Goal: Information Seeking & Learning: Learn about a topic

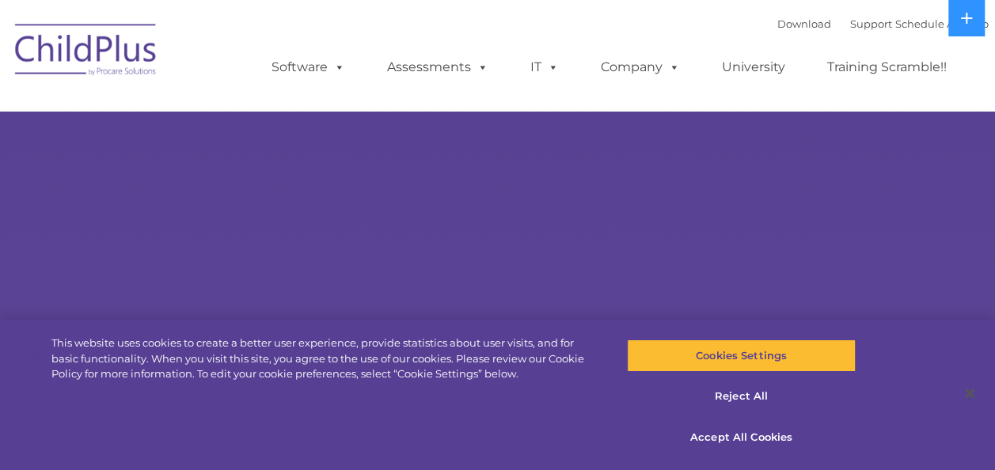
select select "MEDIUM"
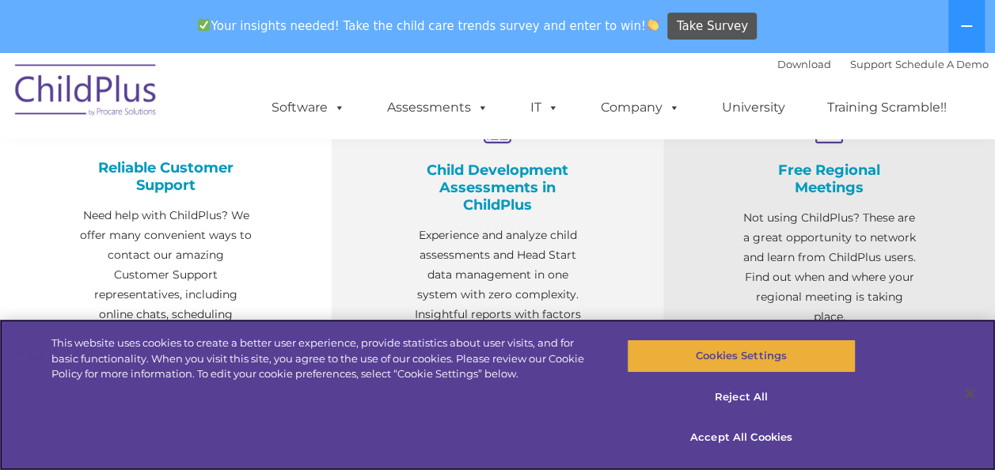
scroll to position [653, 0]
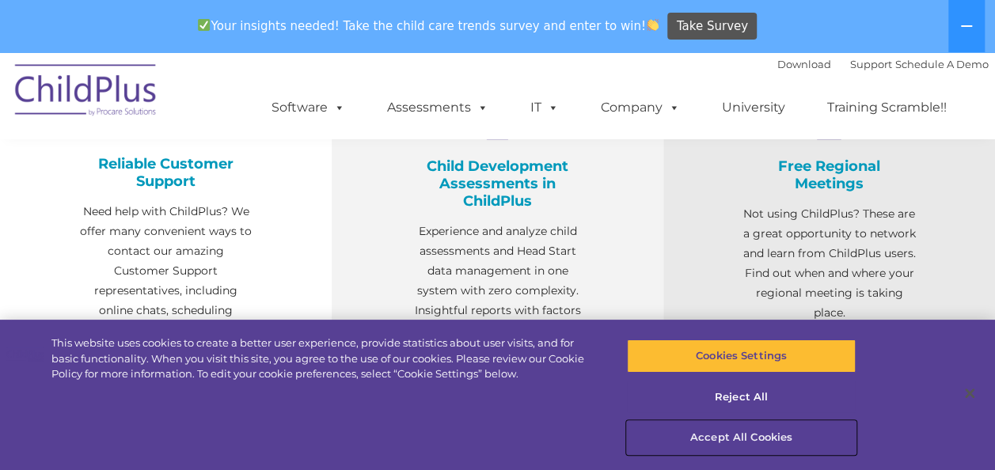
click at [751, 435] on button "Accept All Cookies" at bounding box center [741, 437] width 229 height 33
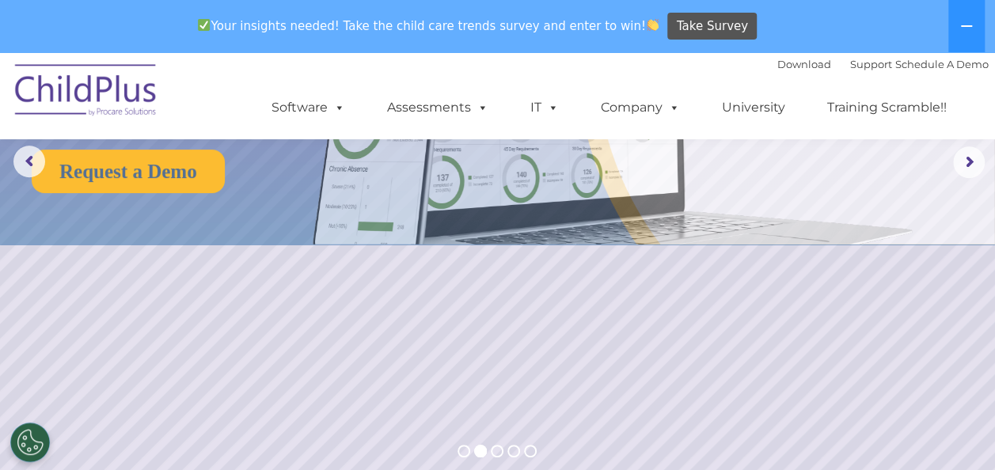
scroll to position [0, 0]
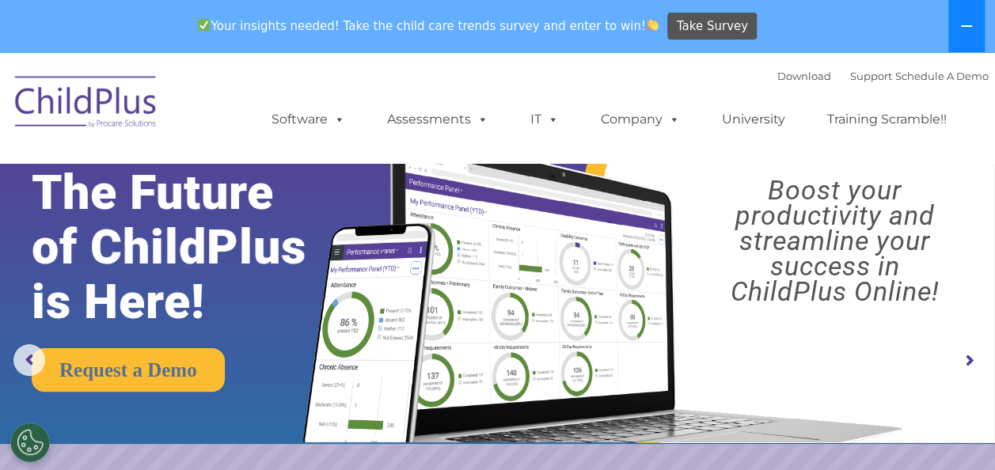
click at [971, 24] on icon at bounding box center [966, 26] width 13 height 13
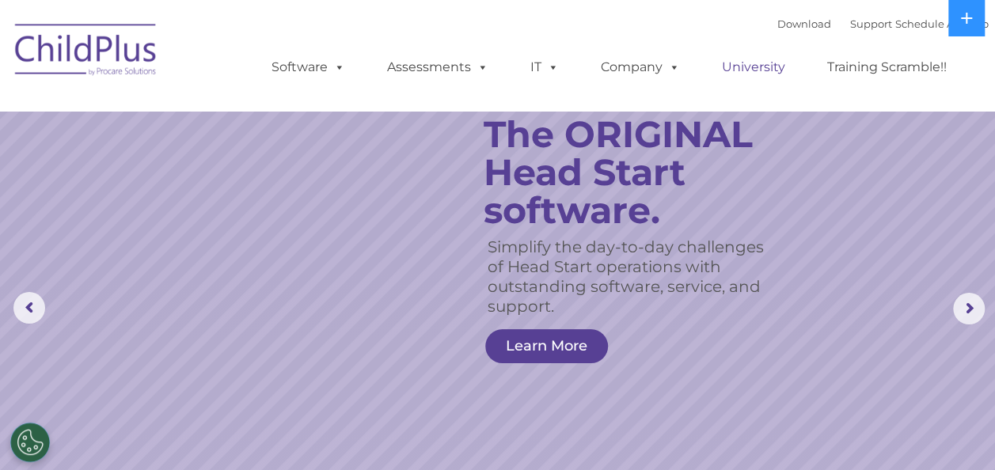
click at [766, 71] on link "University" at bounding box center [753, 67] width 95 height 32
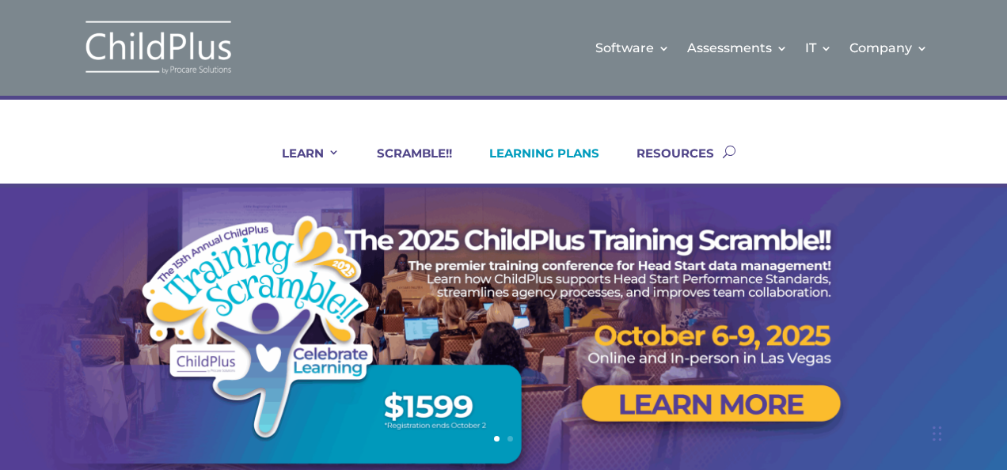
click at [542, 157] on link "LEARNING PLANS" at bounding box center [534, 165] width 130 height 38
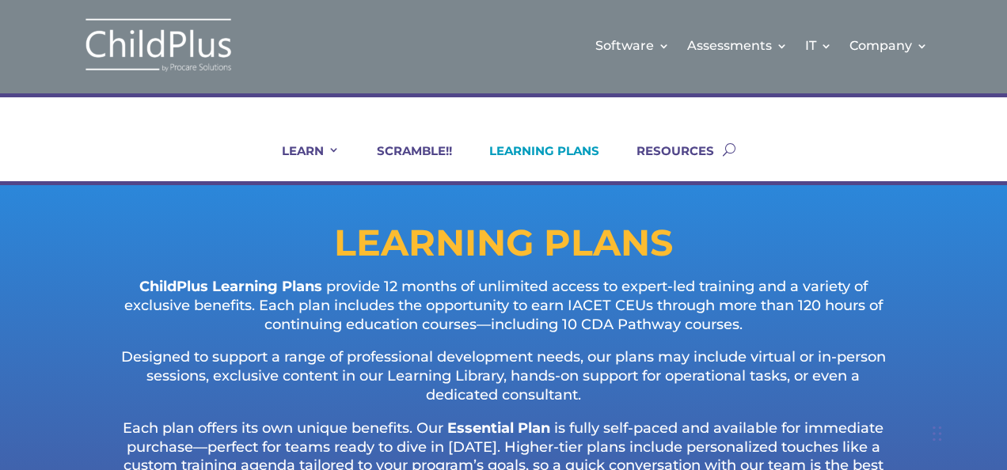
scroll to position [2, 0]
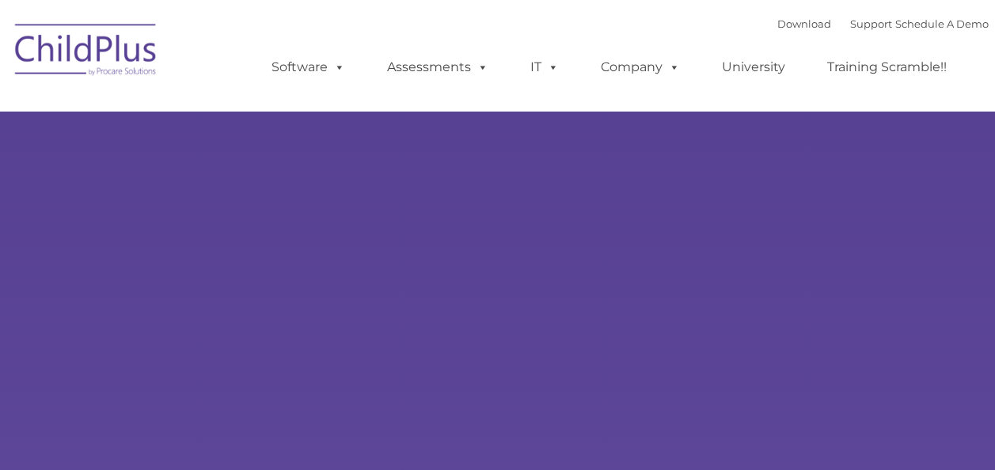
type input ""
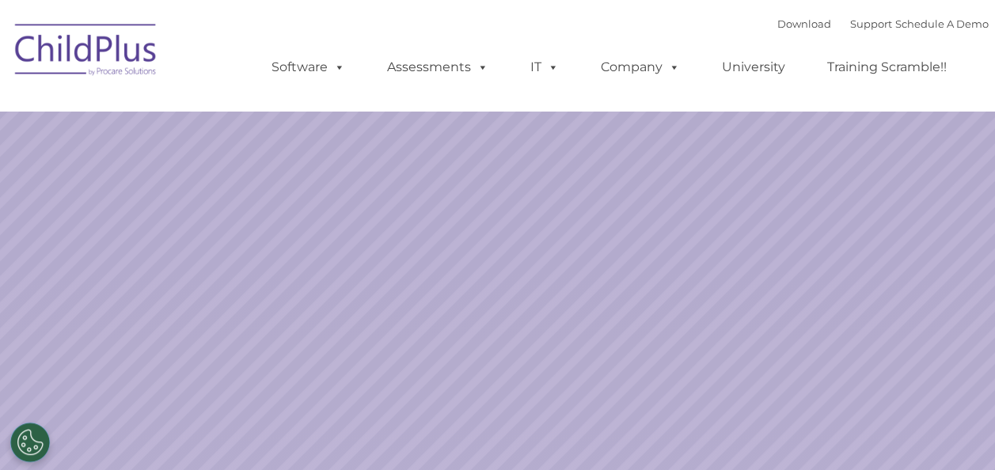
select select "MEDIUM"
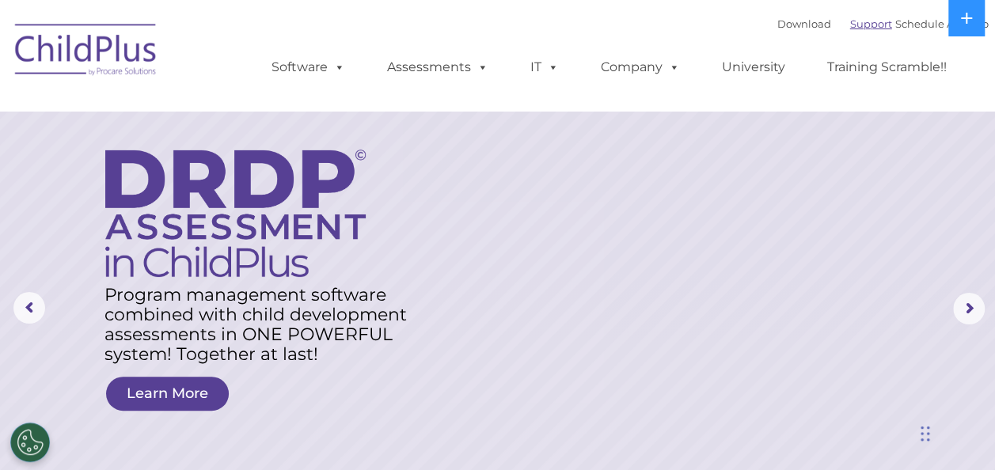
click at [856, 28] on link "Support" at bounding box center [871, 23] width 42 height 13
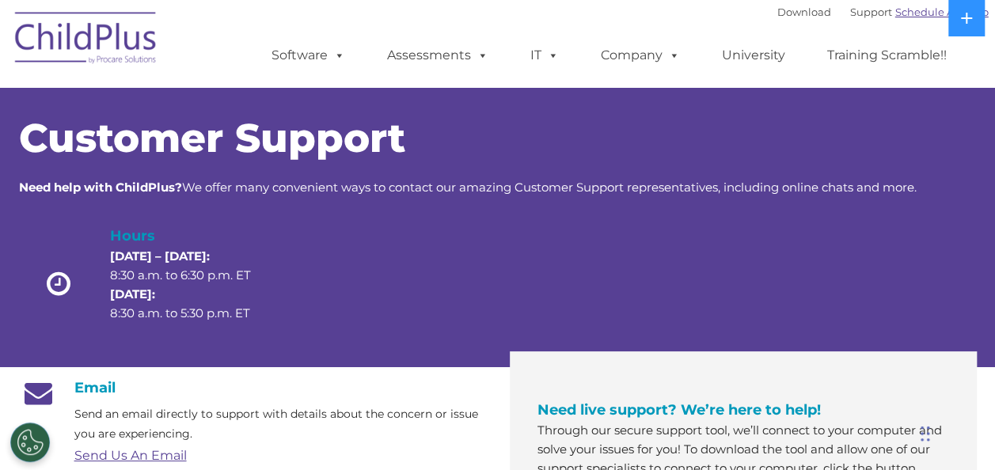
click at [925, 13] on link "Schedule A Demo" at bounding box center [941, 12] width 93 height 13
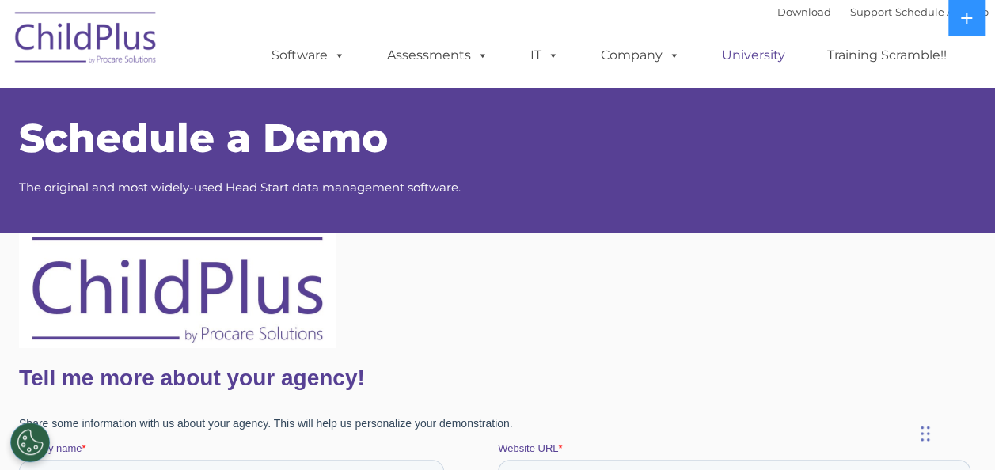
click at [752, 55] on link "University" at bounding box center [753, 56] width 95 height 32
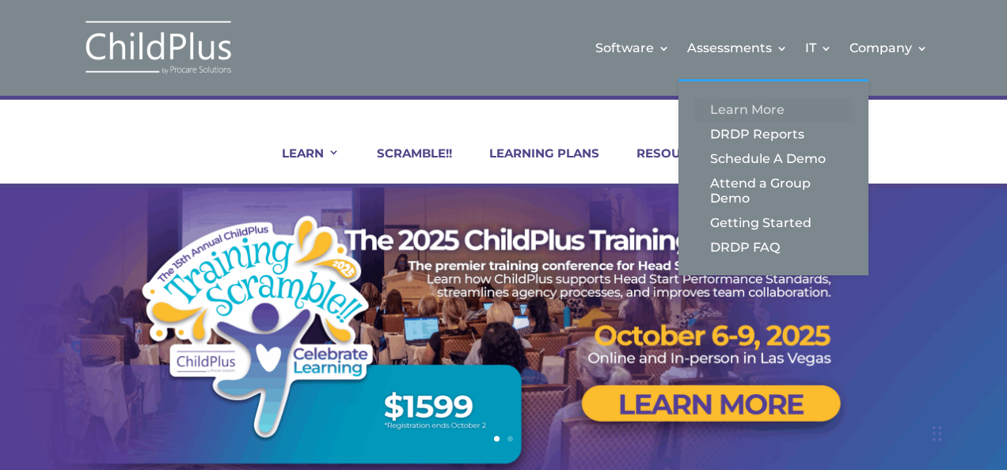
click at [748, 111] on link "Learn More" at bounding box center [773, 109] width 158 height 25
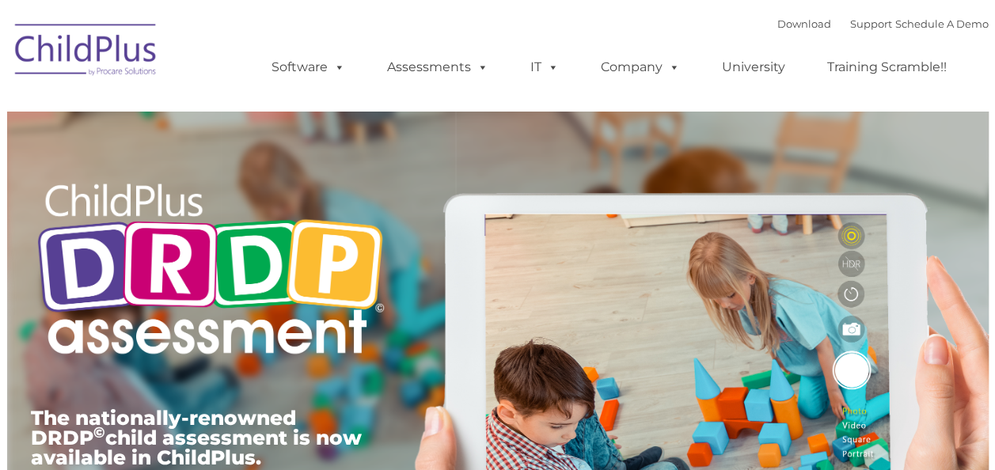
type input ""
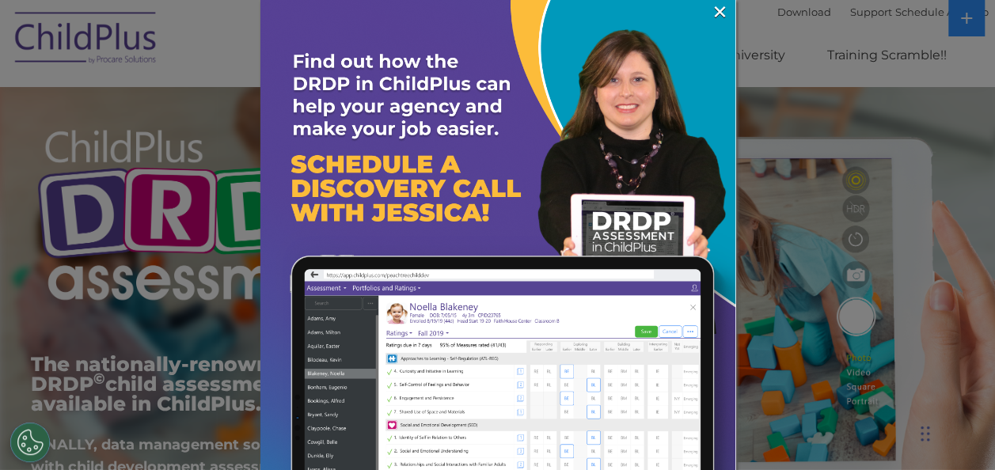
scroll to position [79, 0]
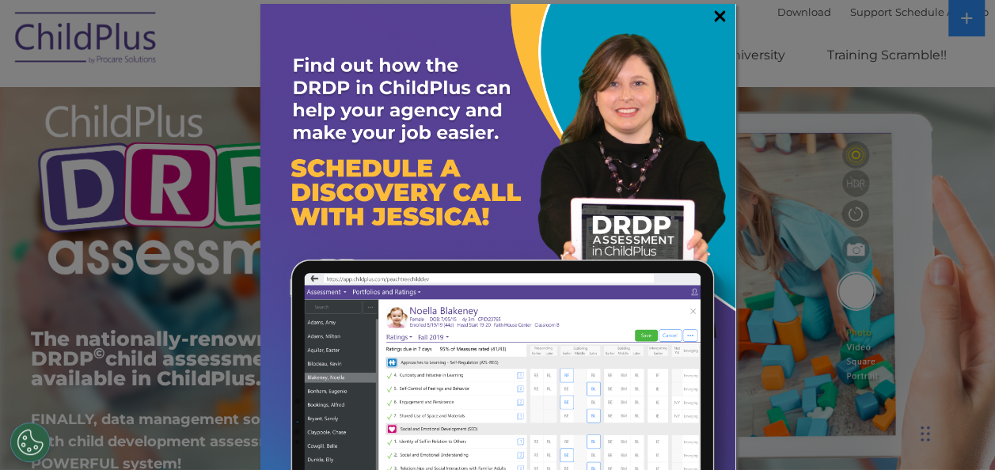
click at [711, 11] on link "×" at bounding box center [720, 16] width 18 height 16
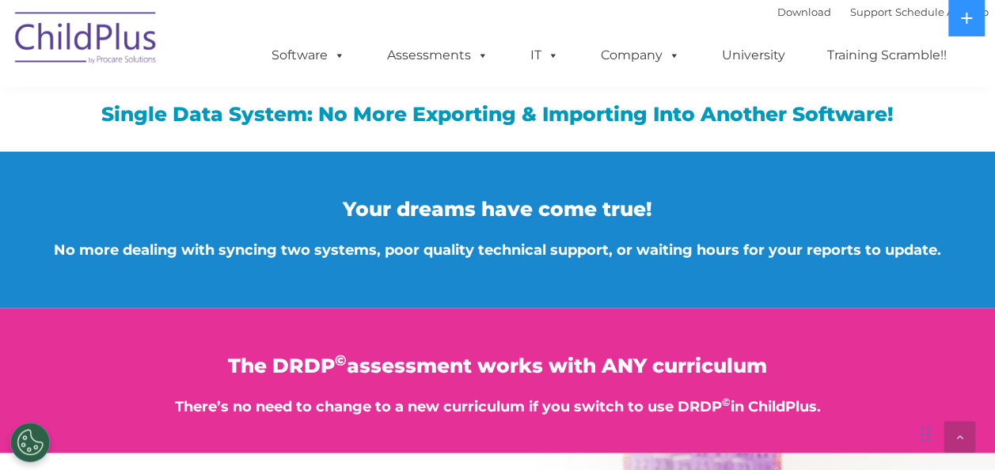
scroll to position [1686, 0]
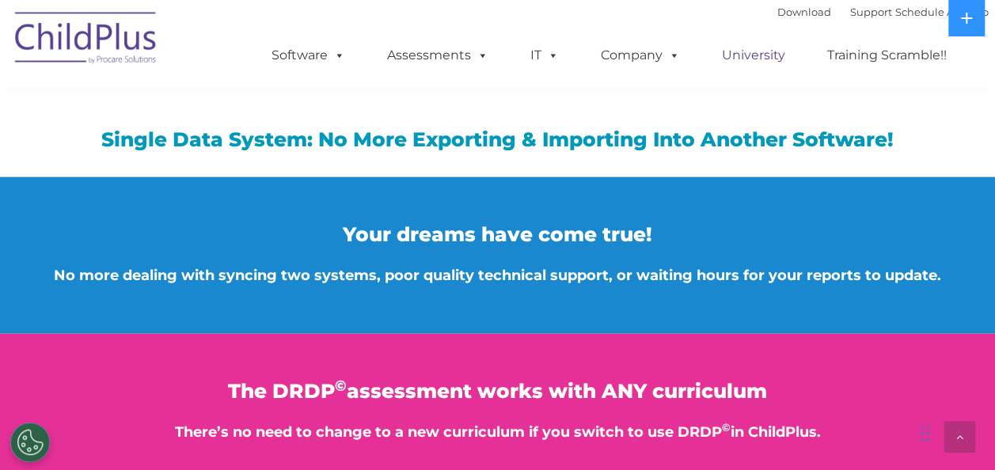
click at [750, 59] on link "University" at bounding box center [753, 56] width 95 height 32
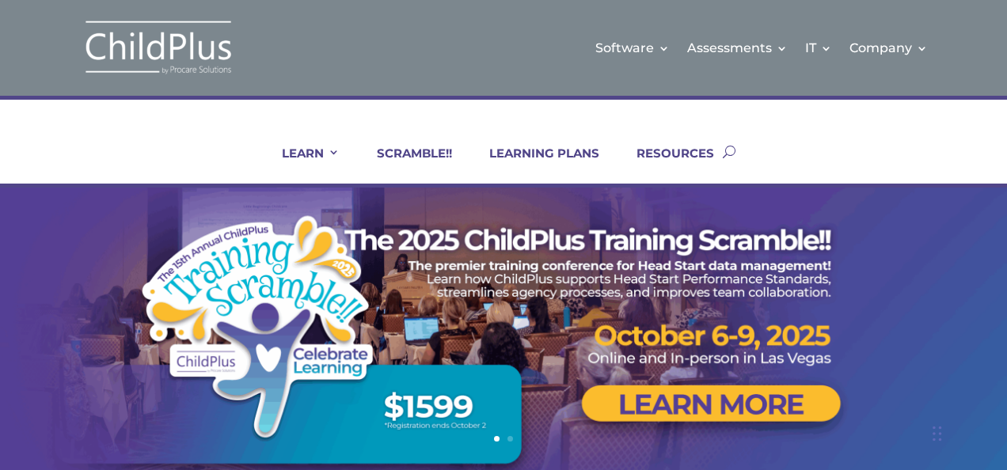
click at [728, 149] on button "button" at bounding box center [729, 152] width 13 height 64
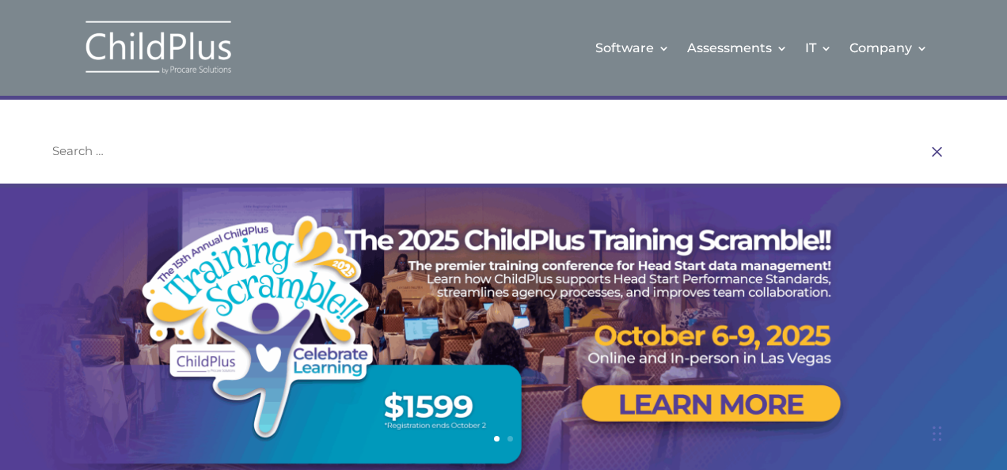
click at [936, 150] on button "button" at bounding box center [936, 152] width 21 height 22
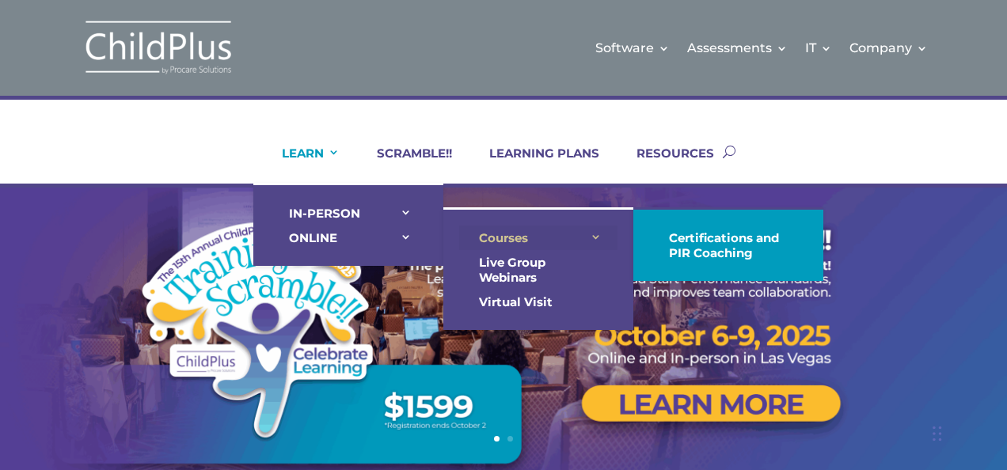
click at [597, 233] on link "Courses" at bounding box center [538, 238] width 158 height 25
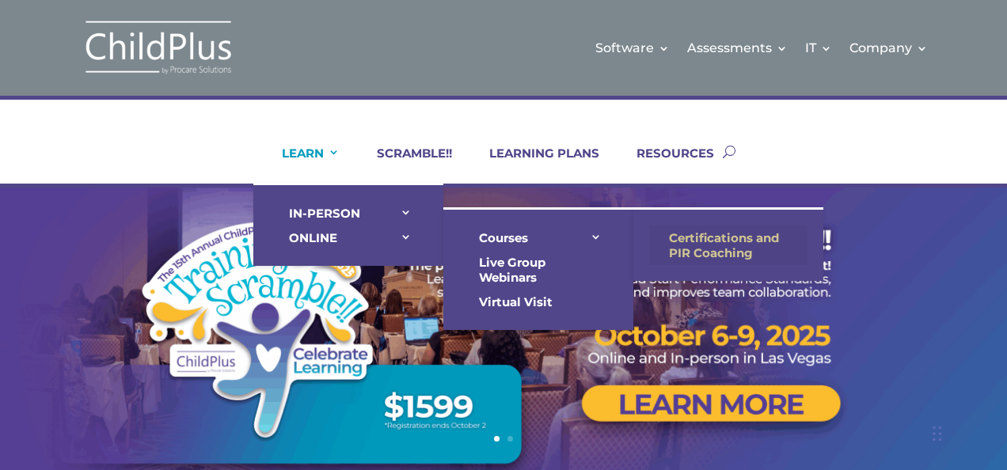
click at [731, 241] on link "Certifications and PIR Coaching" at bounding box center [728, 246] width 158 height 40
